Goal: Complete application form: Complete application form

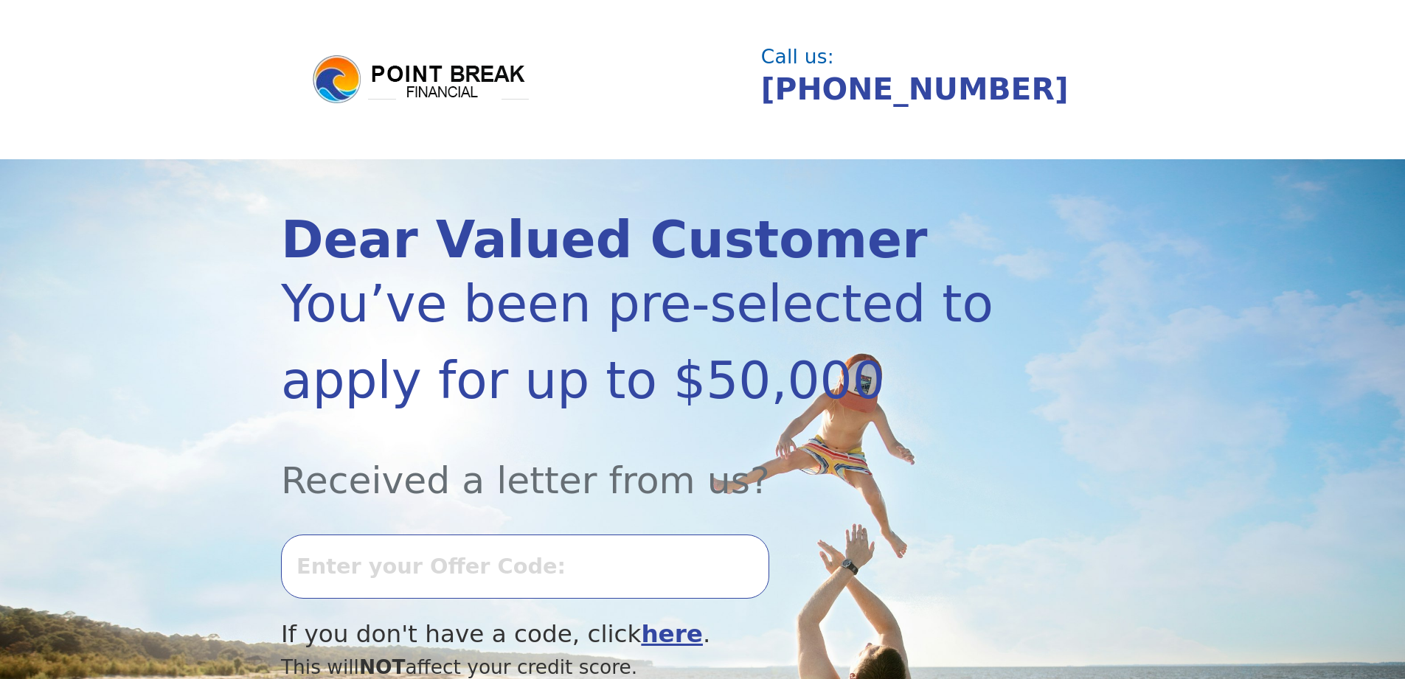
scroll to position [148, 0]
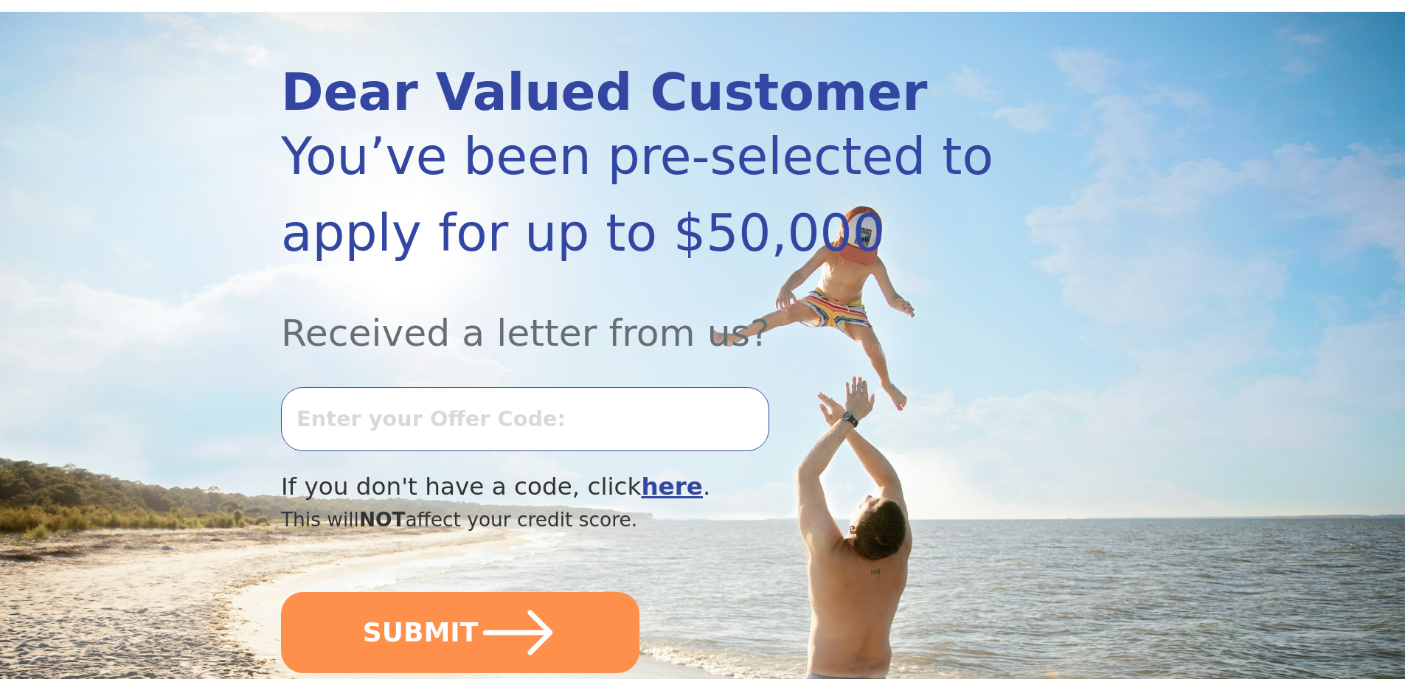
click at [506, 424] on input "text" at bounding box center [525, 418] width 488 height 63
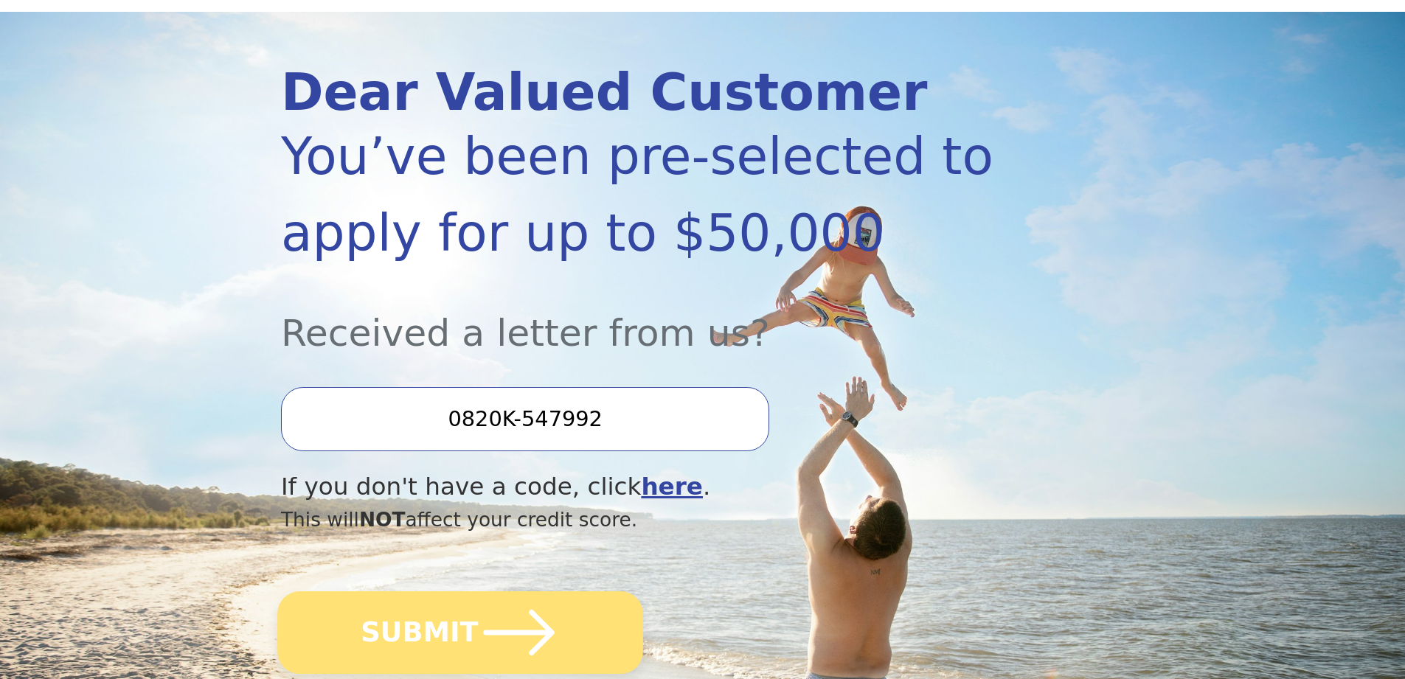
type input "0820K-547992"
click at [534, 645] on icon "submit" at bounding box center [519, 633] width 71 height 46
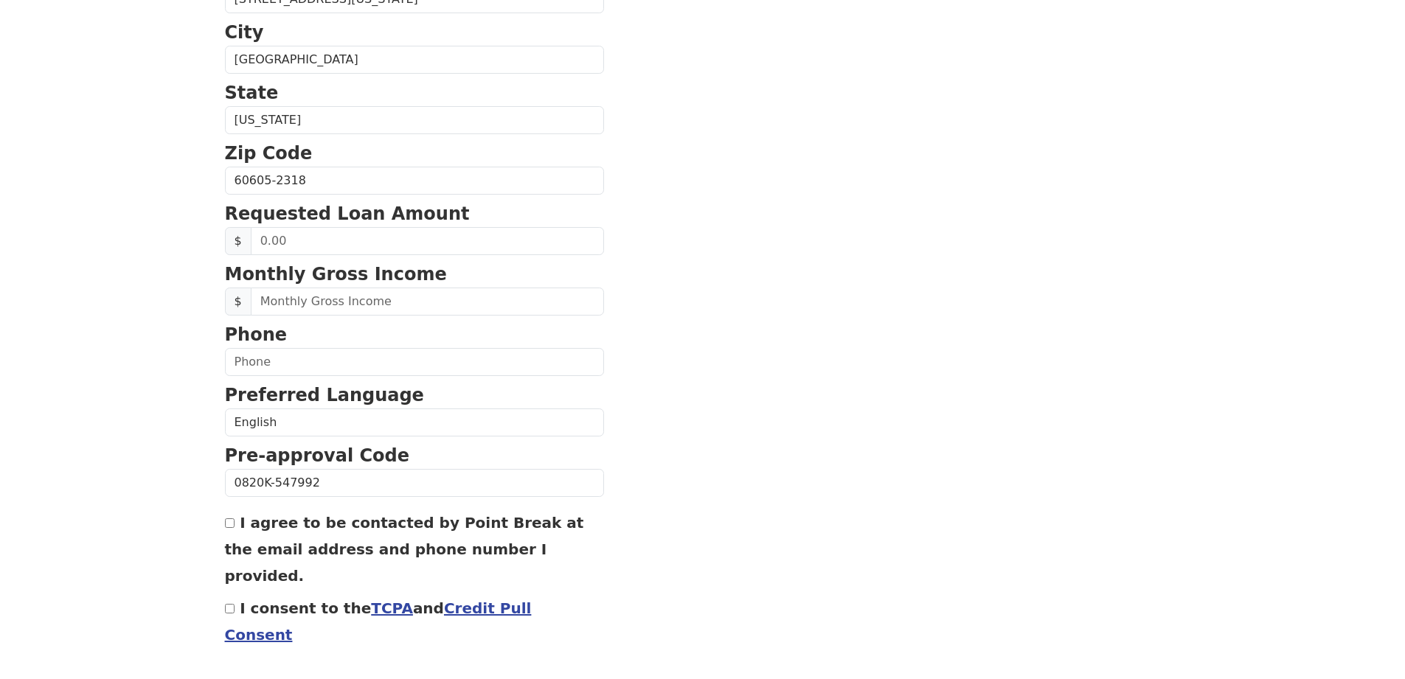
scroll to position [495, 0]
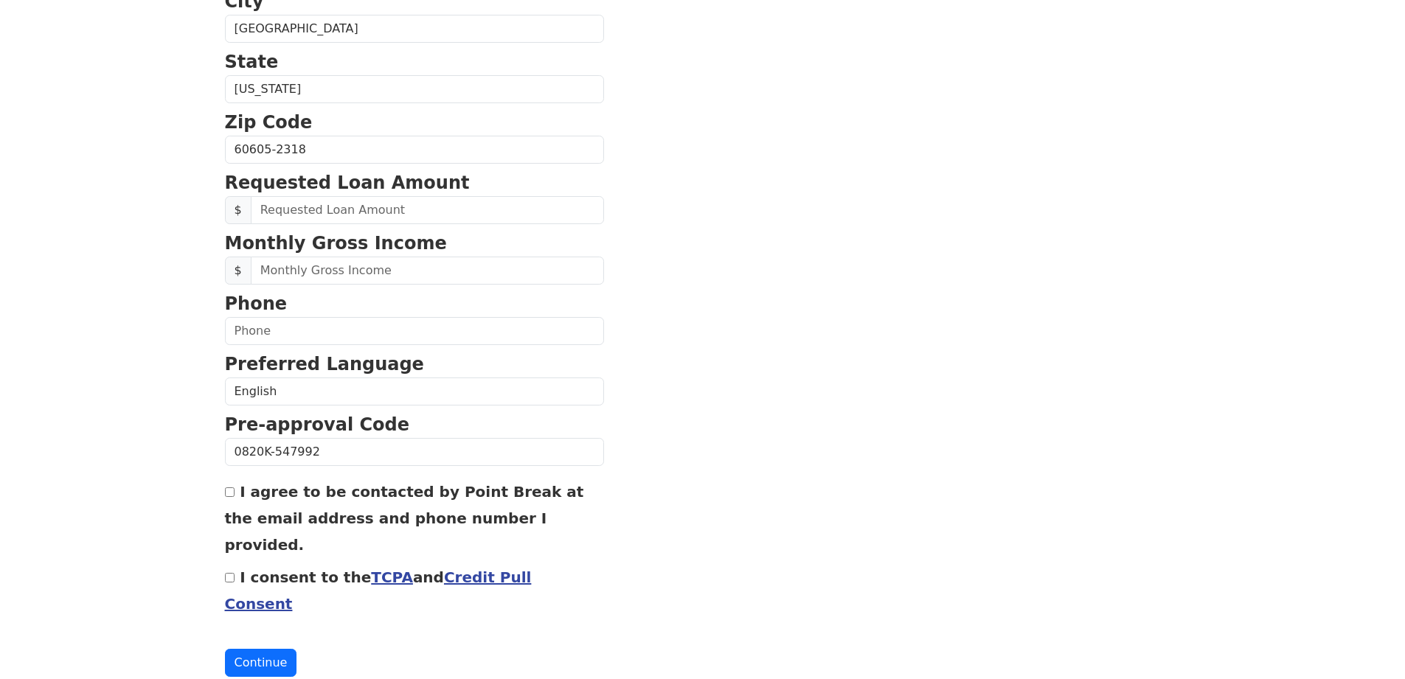
click at [240, 489] on label "I agree to be contacted by Point Break at the email address and phone number I …" at bounding box center [404, 518] width 359 height 71
click at [235, 489] on input "I agree to be contacted by Point Break at the email address and phone number I …" at bounding box center [230, 493] width 10 height 10
checkbox input "true"
click at [235, 564] on div "I consent to the TCPA and Credit Pull Consent" at bounding box center [414, 590] width 379 height 53
click at [229, 573] on input "I consent to the TCPA and Credit Pull Consent" at bounding box center [230, 578] width 10 height 10
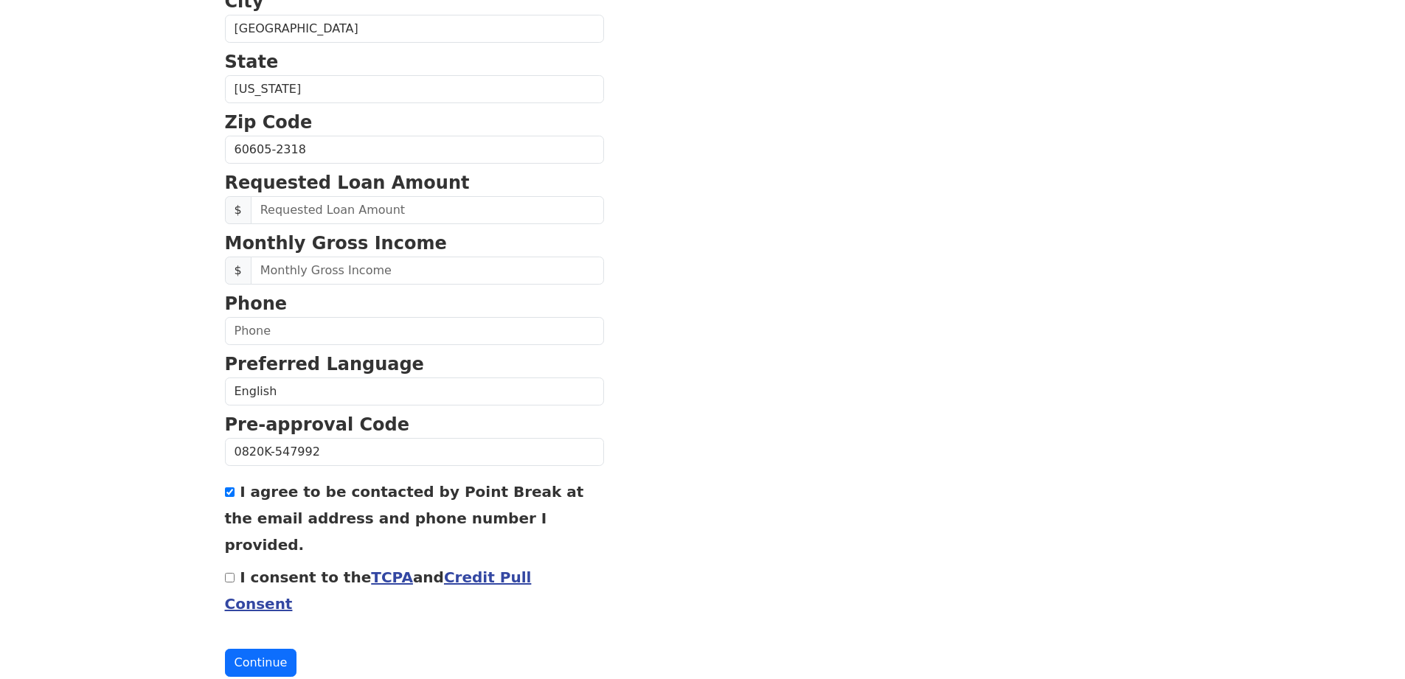
checkbox input "true"
click at [283, 337] on input "text" at bounding box center [414, 331] width 379 height 28
type input "(312) 731-0349"
click at [266, 274] on input "text" at bounding box center [427, 271] width 353 height 28
click at [277, 272] on input "text" at bounding box center [427, 271] width 353 height 28
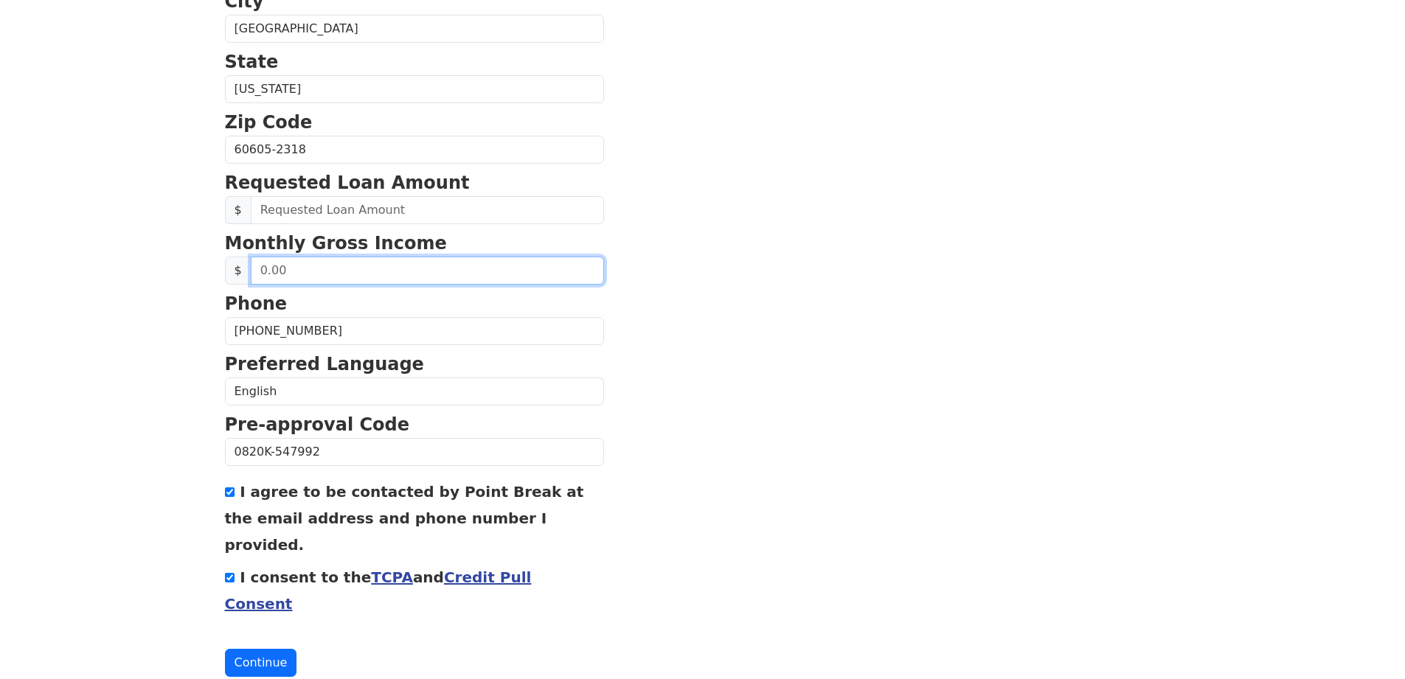
click at [277, 272] on input "text" at bounding box center [427, 271] width 353 height 28
type input "12,500.00"
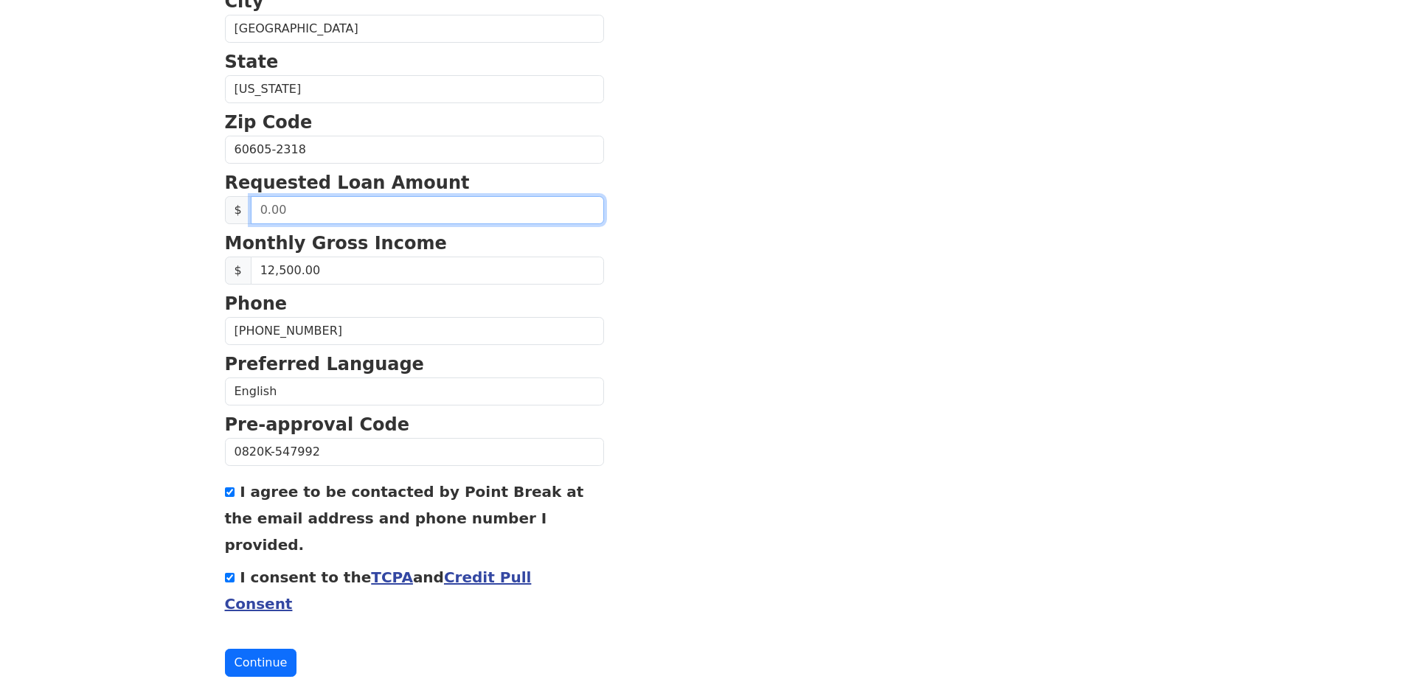
click at [274, 215] on input "text" at bounding box center [427, 210] width 353 height 28
type input "18,000.00"
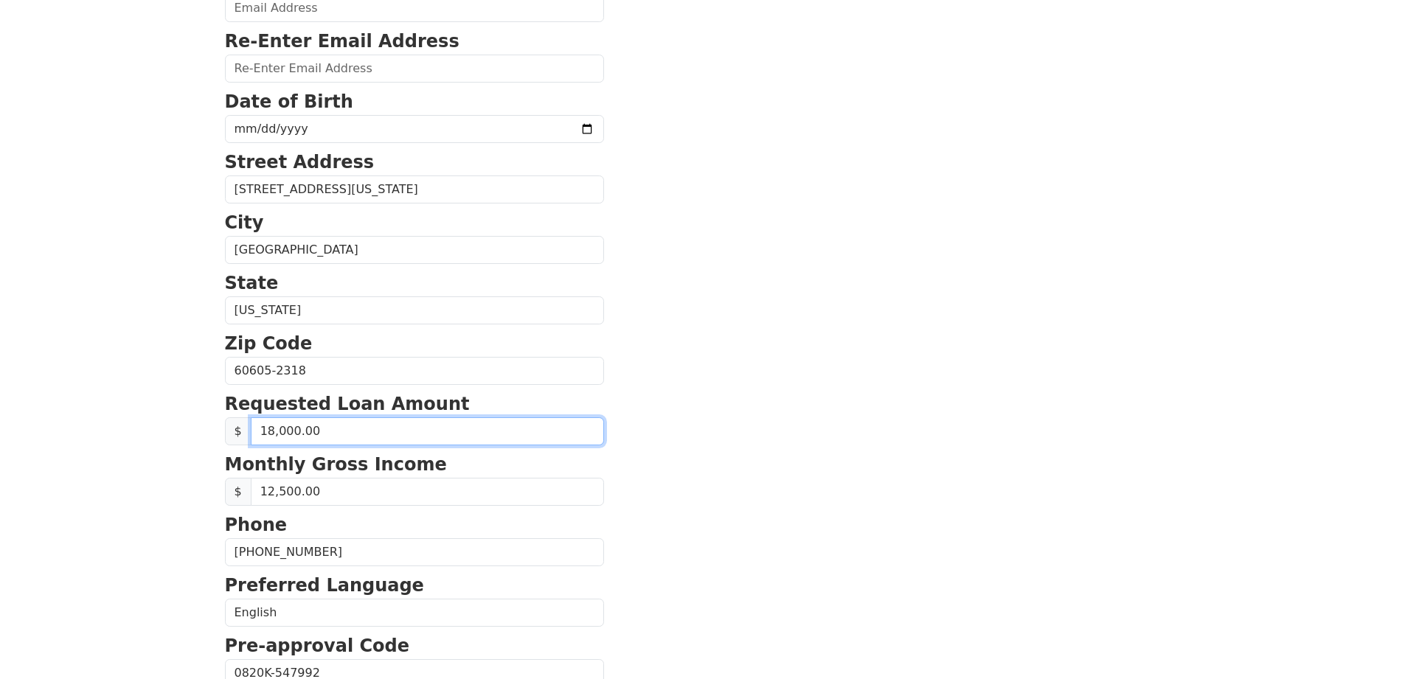
scroll to position [200, 0]
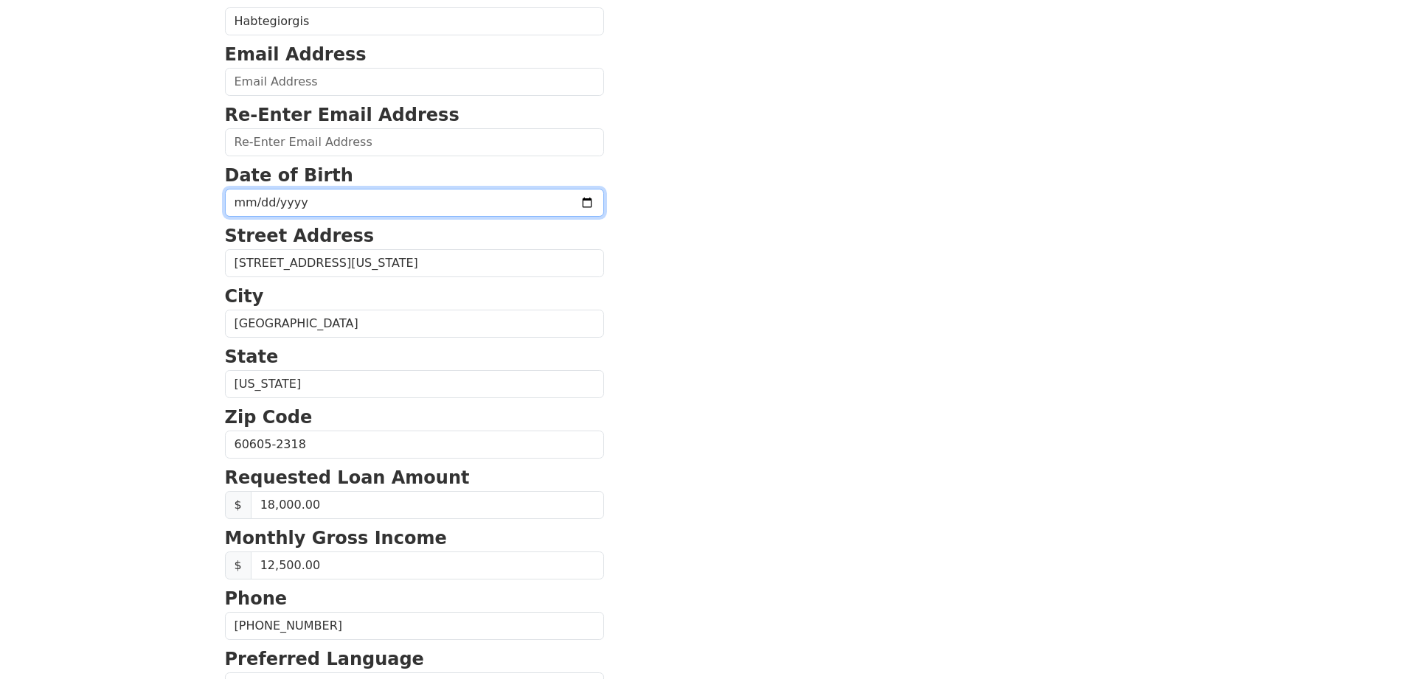
click at [251, 198] on input "date" at bounding box center [414, 203] width 379 height 28
type input "1988-07-06"
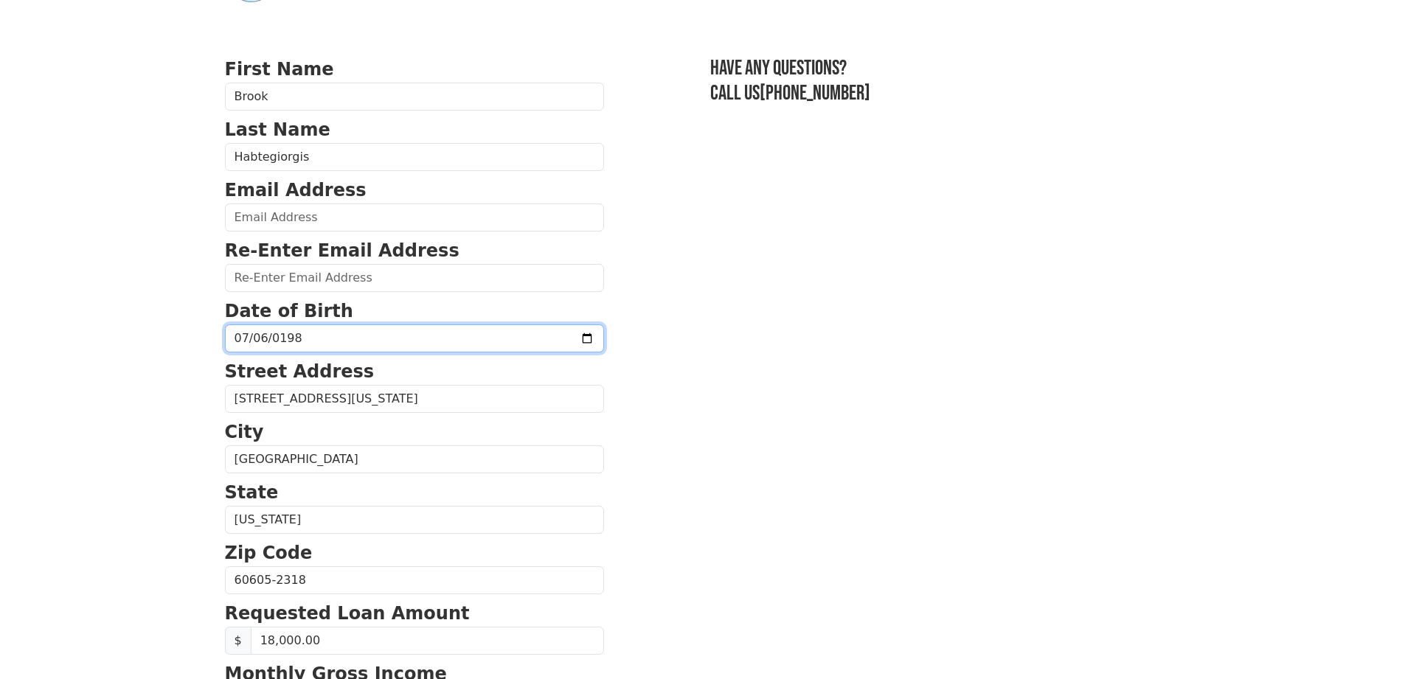
scroll to position [52, 0]
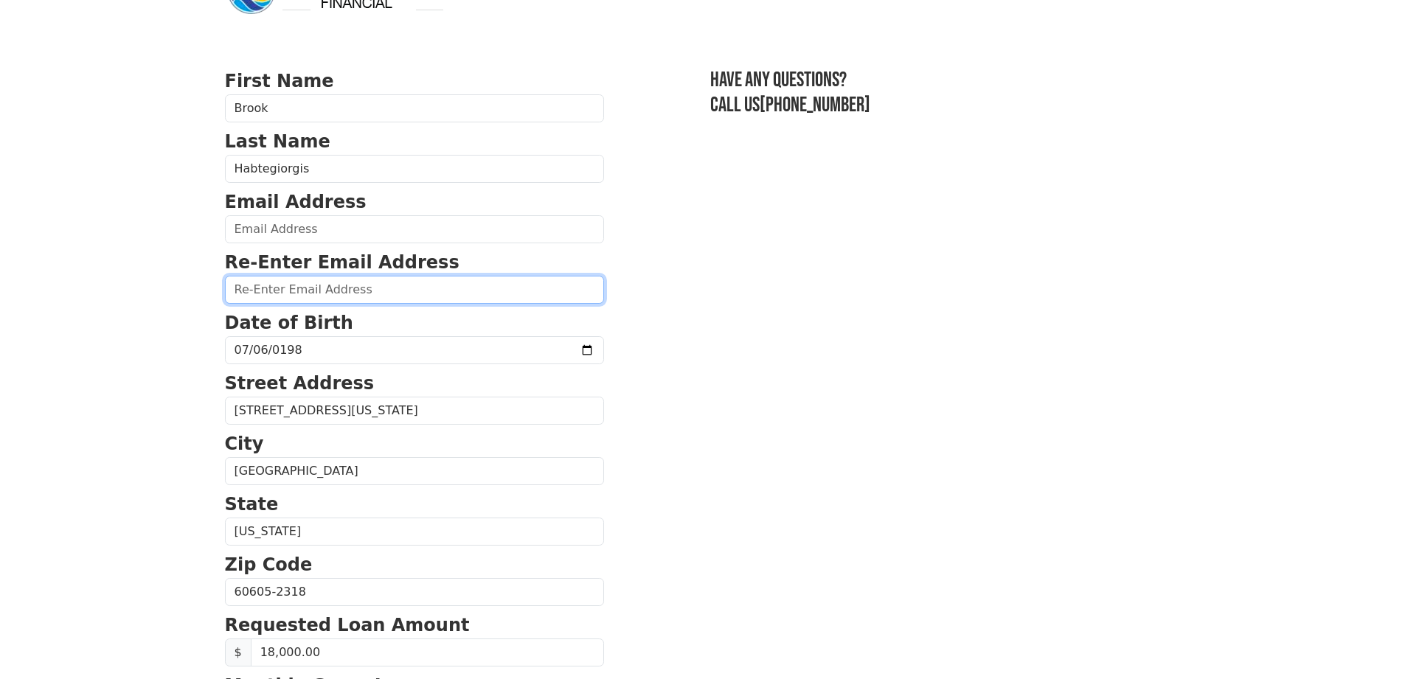
click at [291, 295] on input "email" at bounding box center [414, 290] width 379 height 28
click at [285, 283] on input "brk.habte@gmail.com" at bounding box center [414, 290] width 379 height 28
type input "brk.habte@gmail.com"
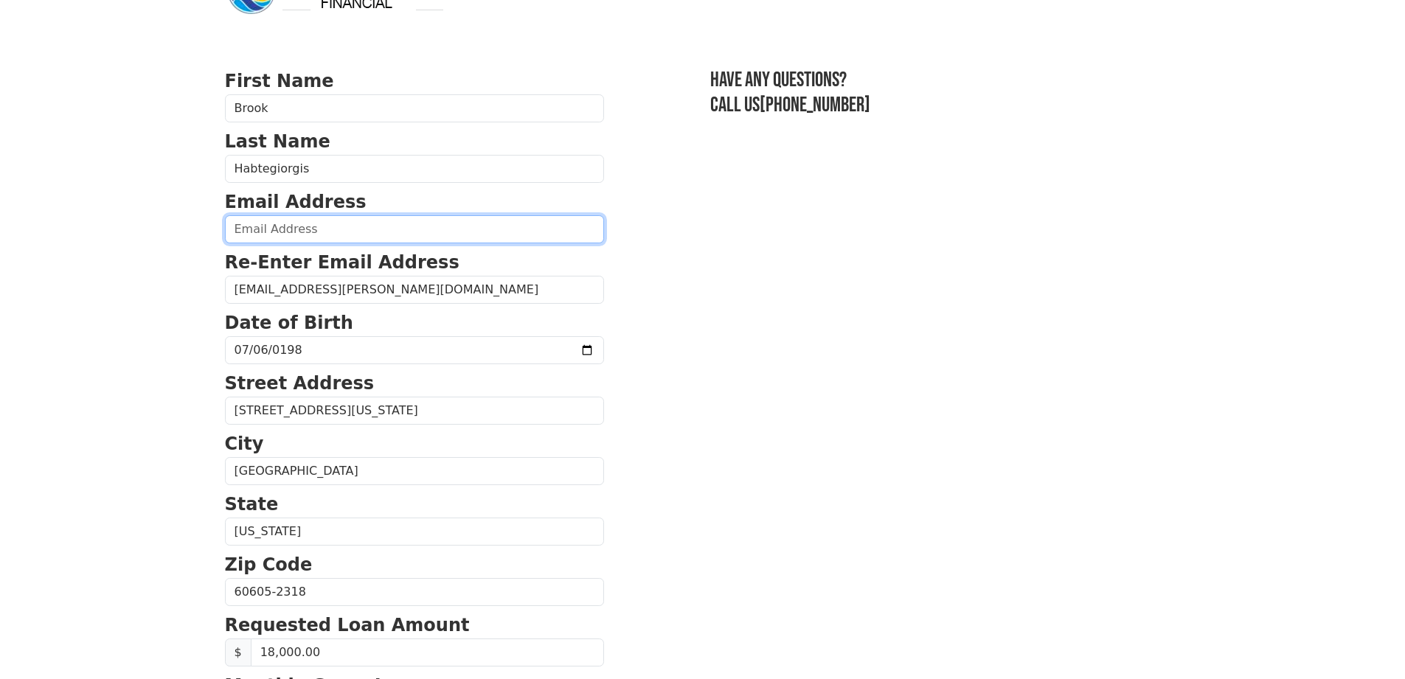
click at [270, 226] on input "email" at bounding box center [414, 229] width 379 height 28
paste input "brk.habte@gmail.com"
type input "brk.habte@gmail.com"
click at [789, 290] on section "First Name Brook Last Name Habtegiorgis Email Address brk.habte@gmail.com Re-En…" at bounding box center [703, 594] width 956 height 1052
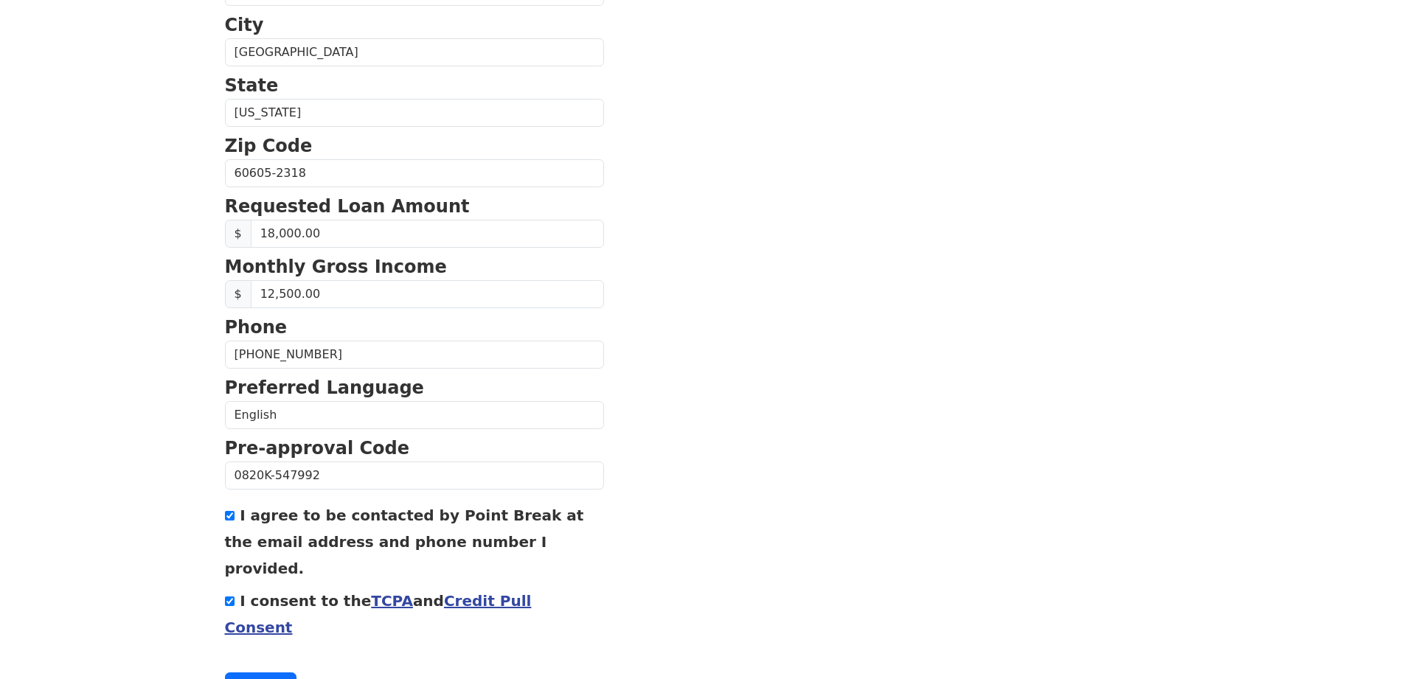
scroll to position [495, 0]
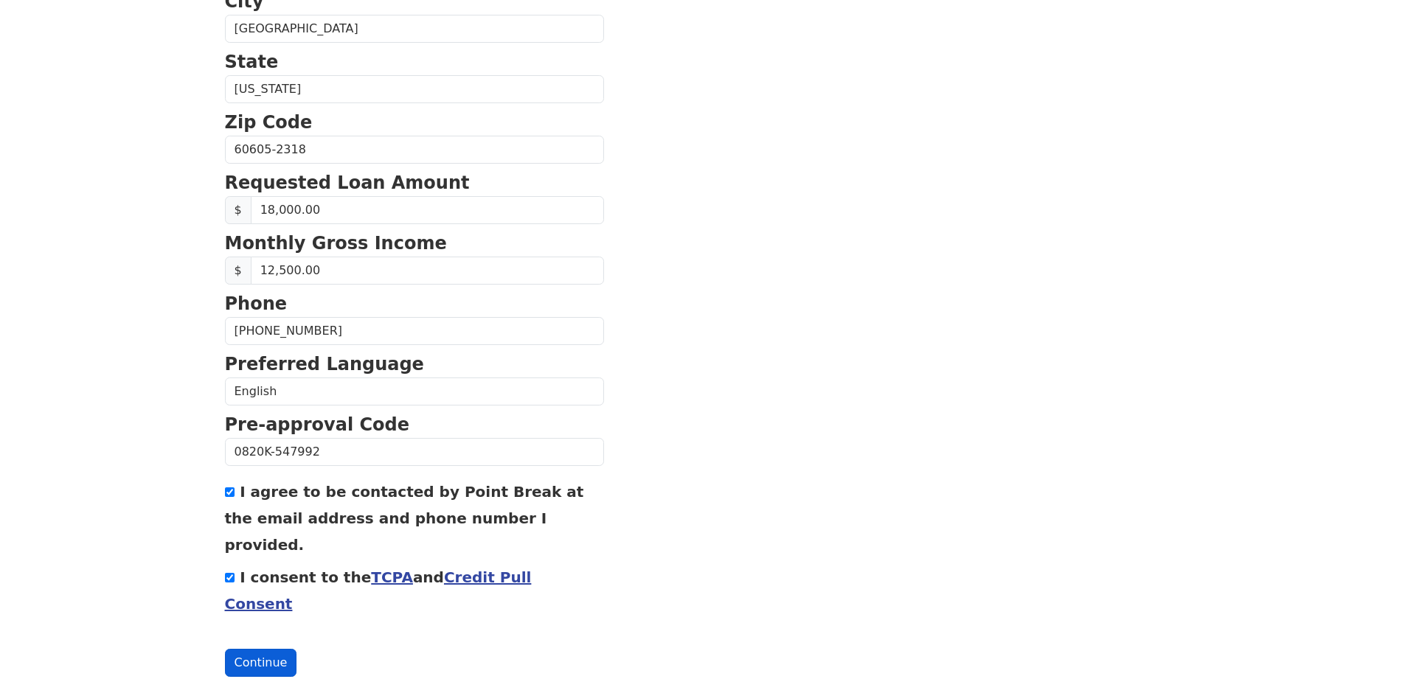
click at [248, 649] on button "Continue" at bounding box center [261, 663] width 72 height 28
